Goal: Information Seeking & Learning: Check status

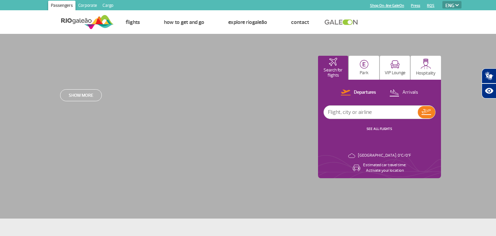
select select "en"
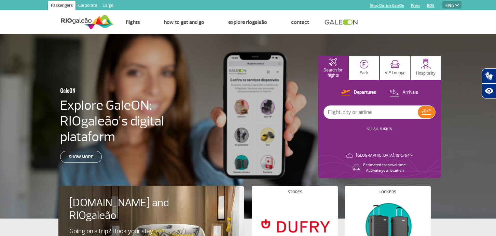
click at [362, 91] on p "Departures" at bounding box center [365, 92] width 22 height 6
click at [414, 93] on p "Arrivals" at bounding box center [410, 92] width 16 height 6
click at [361, 90] on p "Departures" at bounding box center [365, 92] width 22 height 6
click at [426, 112] on img at bounding box center [427, 112] width 10 height 6
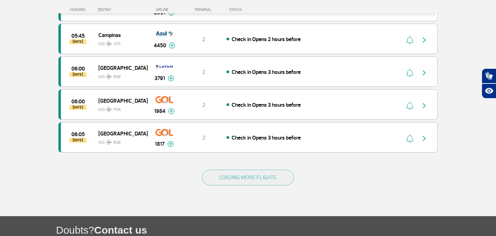
scroll to position [629, 0]
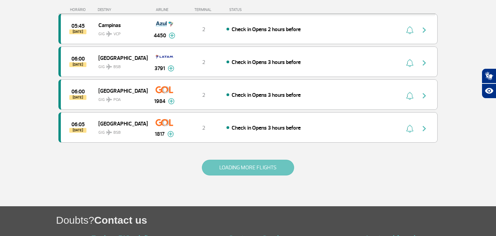
click at [249, 169] on button "LOADING MORE FLIGHTS" at bounding box center [248, 168] width 92 height 16
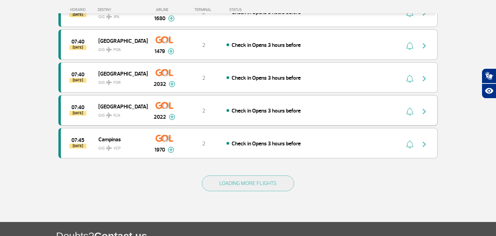
scroll to position [1271, 0]
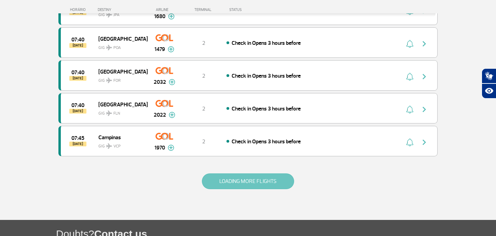
click at [251, 182] on button "LOADING MORE FLIGHTS" at bounding box center [248, 181] width 92 height 16
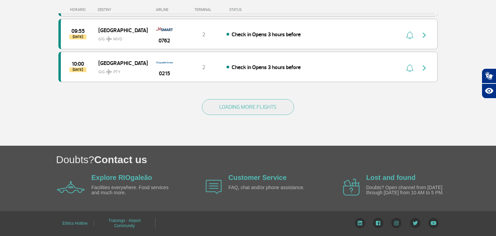
scroll to position [2001, 0]
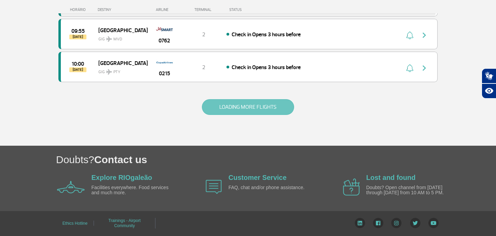
click at [252, 105] on button "LOADING MORE FLIGHTS" at bounding box center [248, 107] width 92 height 16
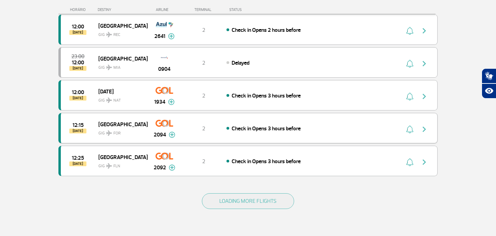
scroll to position [2573, 0]
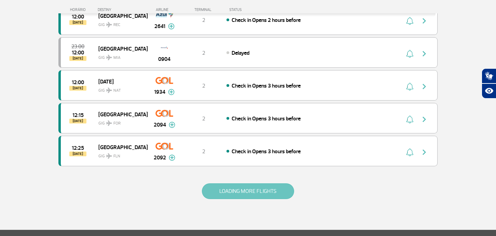
click at [241, 196] on button "LOADING MORE FLIGHTS" at bounding box center [248, 191] width 92 height 16
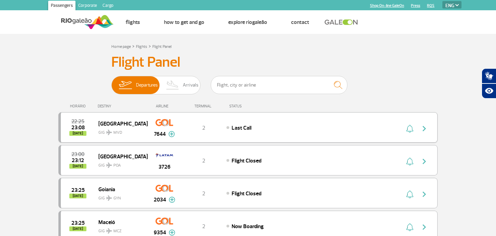
scroll to position [0, 0]
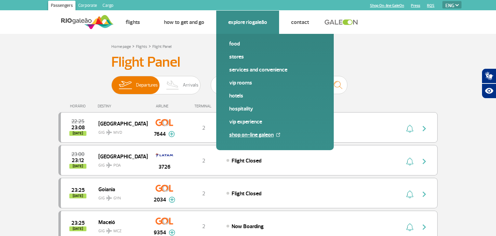
click at [250, 135] on link "Shop On-line GaleOn" at bounding box center [275, 135] width 92 height 8
click at [237, 57] on link "Stores" at bounding box center [275, 57] width 92 height 8
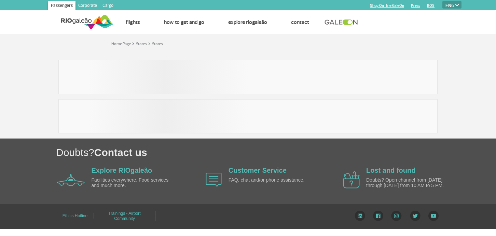
select select "en"
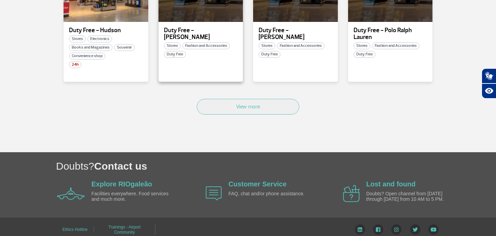
scroll to position [492, 0]
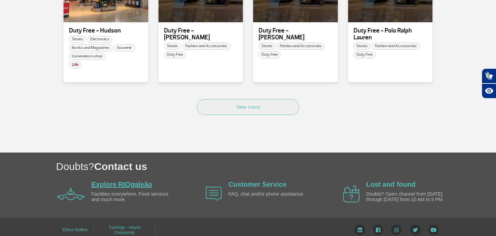
click at [140, 180] on link "Explore RIOgaleão" at bounding box center [122, 184] width 61 height 8
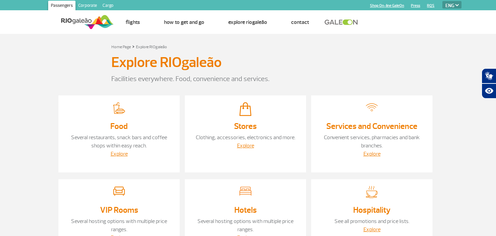
select select "en"
